Goal: Task Accomplishment & Management: Use online tool/utility

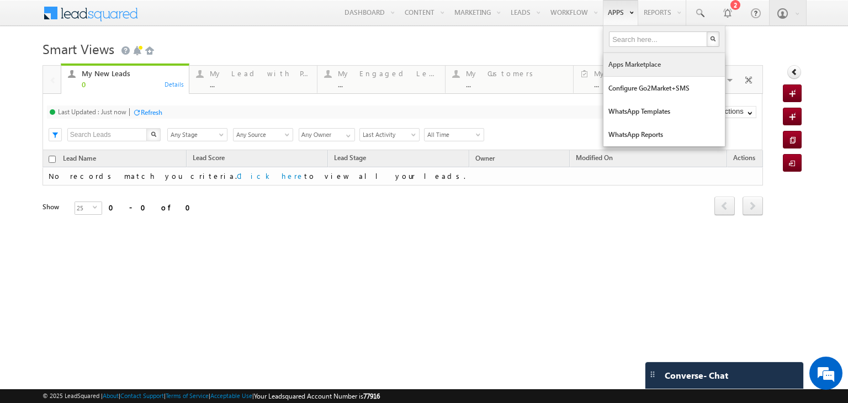
click at [628, 70] on link "Apps Marketplace" at bounding box center [665, 64] width 122 height 23
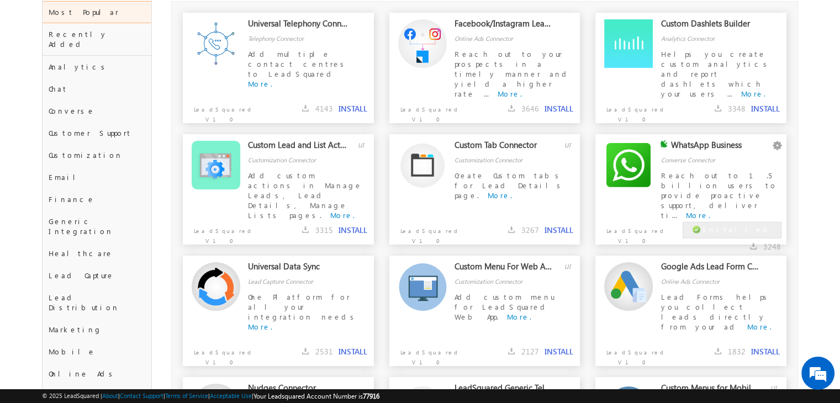
scroll to position [99, 0]
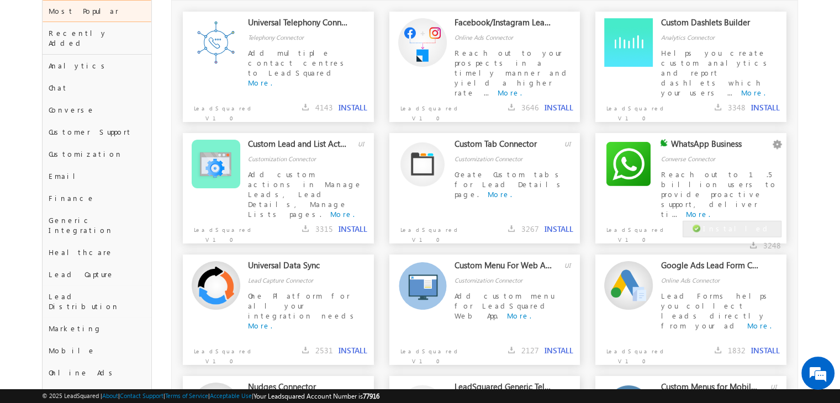
click at [679, 197] on div "Reach out to 1.5 billion users to provide proactive support, deliver ti... More." at bounding box center [721, 185] width 120 height 31
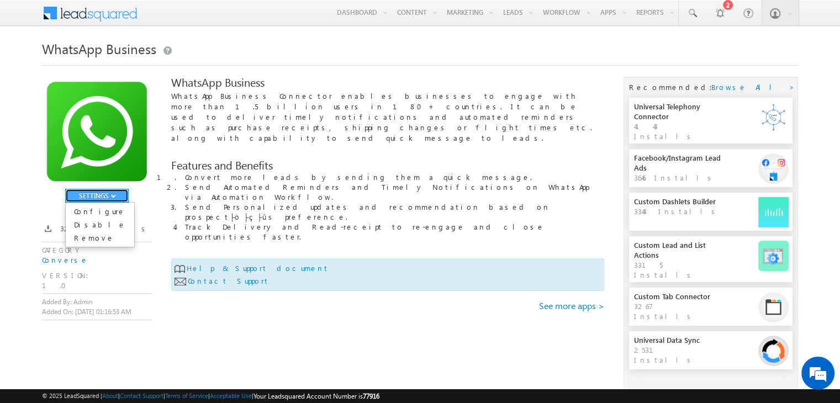
click at [103, 193] on button "SETTINGS" at bounding box center [97, 196] width 64 height 14
click at [98, 215] on link "Configure" at bounding box center [100, 211] width 68 height 13
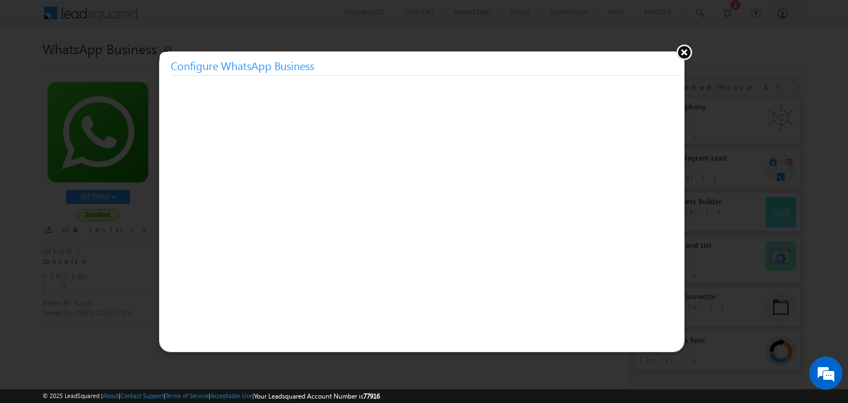
click at [679, 50] on button at bounding box center [684, 52] width 17 height 17
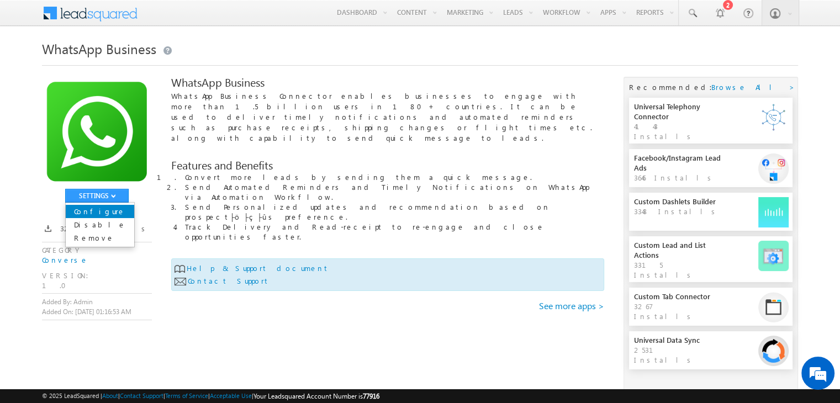
click at [96, 213] on link "Configure" at bounding box center [100, 211] width 68 height 13
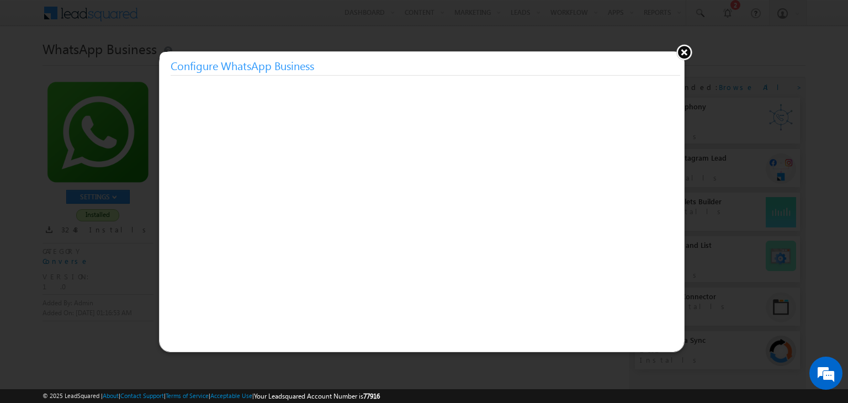
click at [685, 57] on button at bounding box center [684, 52] width 17 height 17
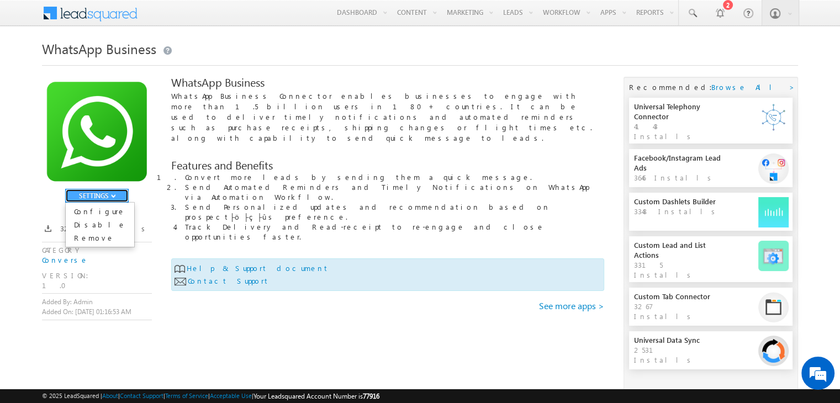
click at [100, 193] on button "SETTINGS" at bounding box center [97, 196] width 64 height 14
click at [97, 211] on link "Configure" at bounding box center [100, 211] width 68 height 13
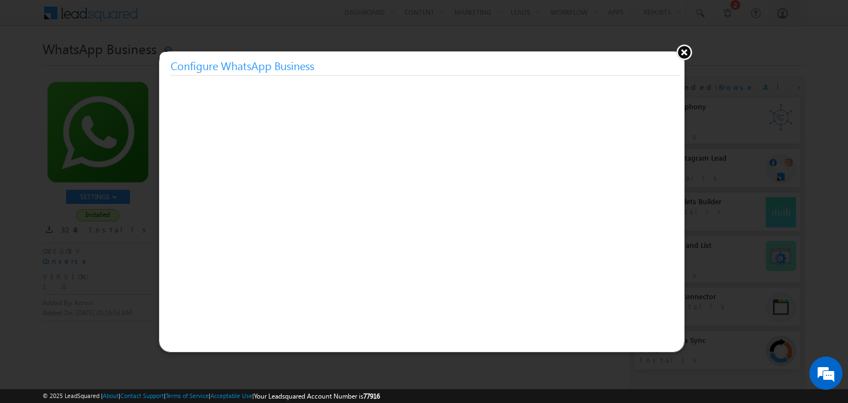
click at [679, 59] on button at bounding box center [684, 52] width 17 height 17
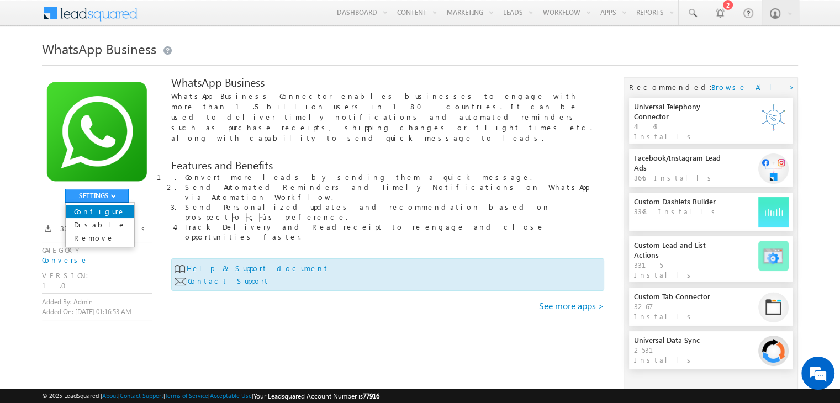
click at [91, 215] on link "Configure" at bounding box center [100, 211] width 68 height 13
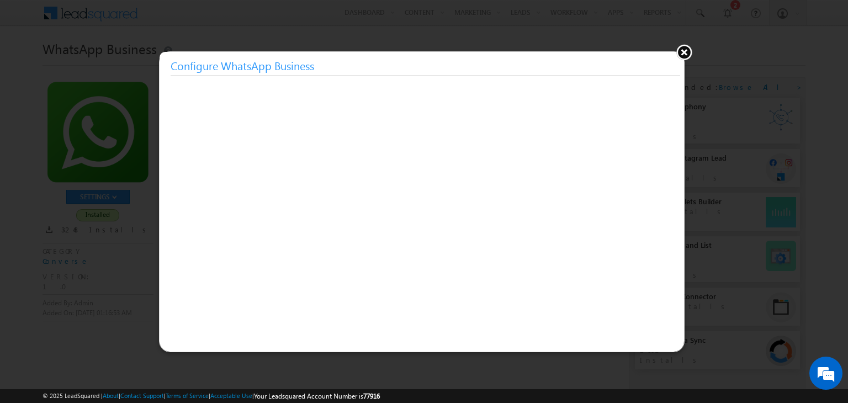
click at [684, 52] on button at bounding box center [684, 52] width 17 height 17
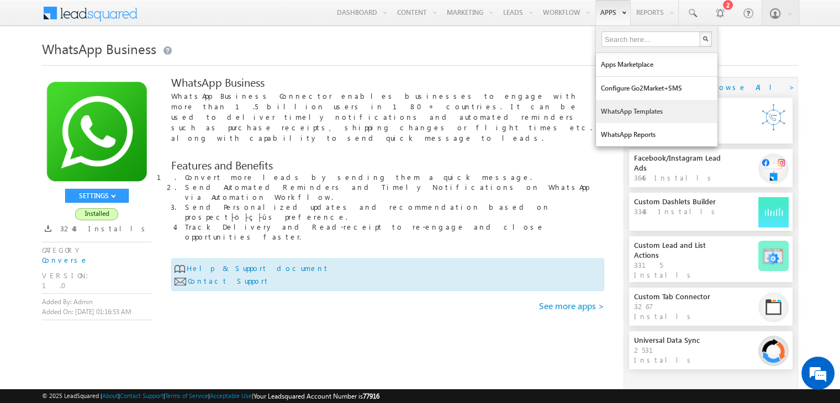
click at [630, 110] on link "WhatsApp Templates" at bounding box center [657, 111] width 122 height 23
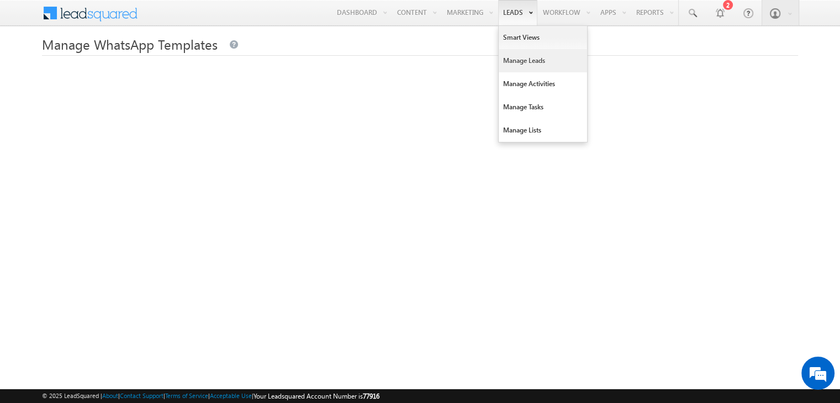
click at [524, 59] on link "Manage Leads" at bounding box center [543, 60] width 88 height 23
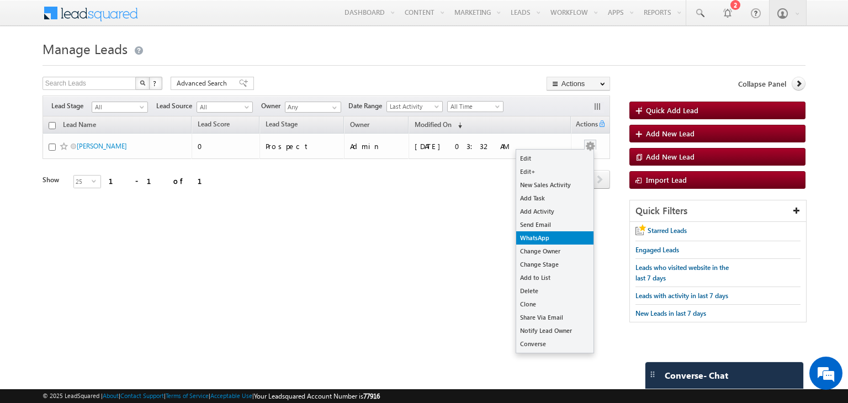
click at [534, 239] on link "WhatsApp" at bounding box center [554, 237] width 77 height 13
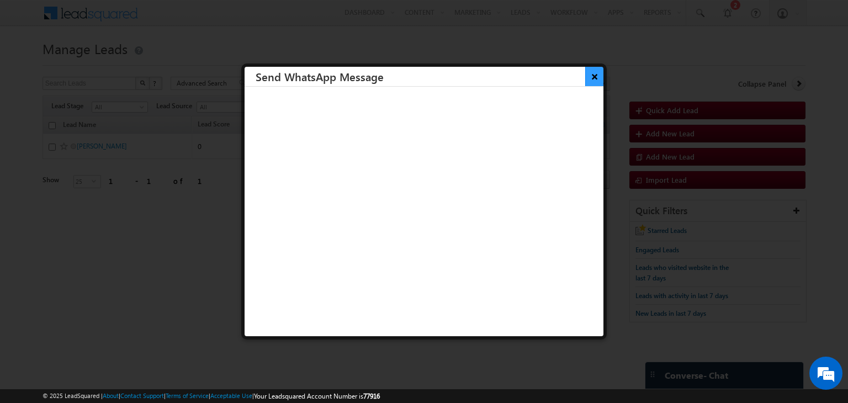
click at [586, 72] on button "×" at bounding box center [595, 76] width 18 height 19
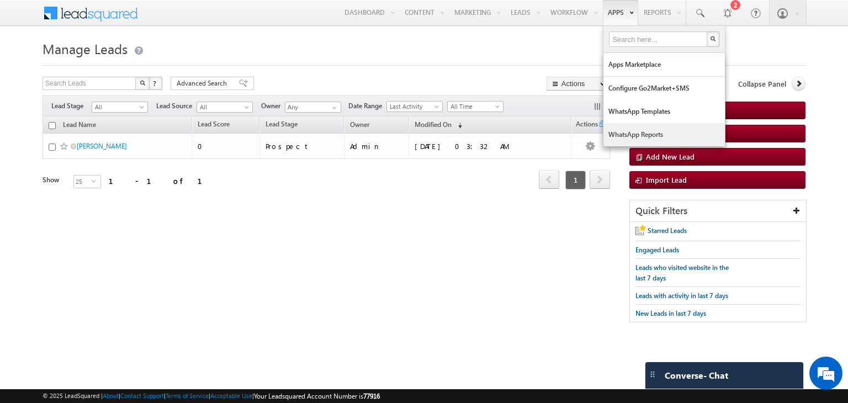
click at [634, 133] on link "WhatsApp Reports" at bounding box center [665, 134] width 122 height 23
